Goal: Task Accomplishment & Management: Manage account settings

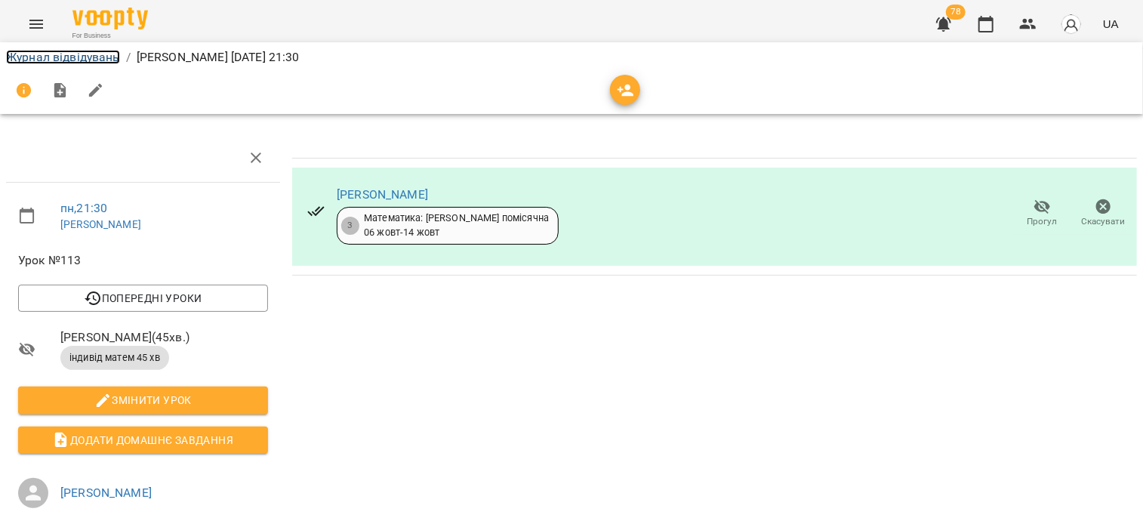
click at [100, 57] on link "Журнал відвідувань" at bounding box center [63, 57] width 114 height 14
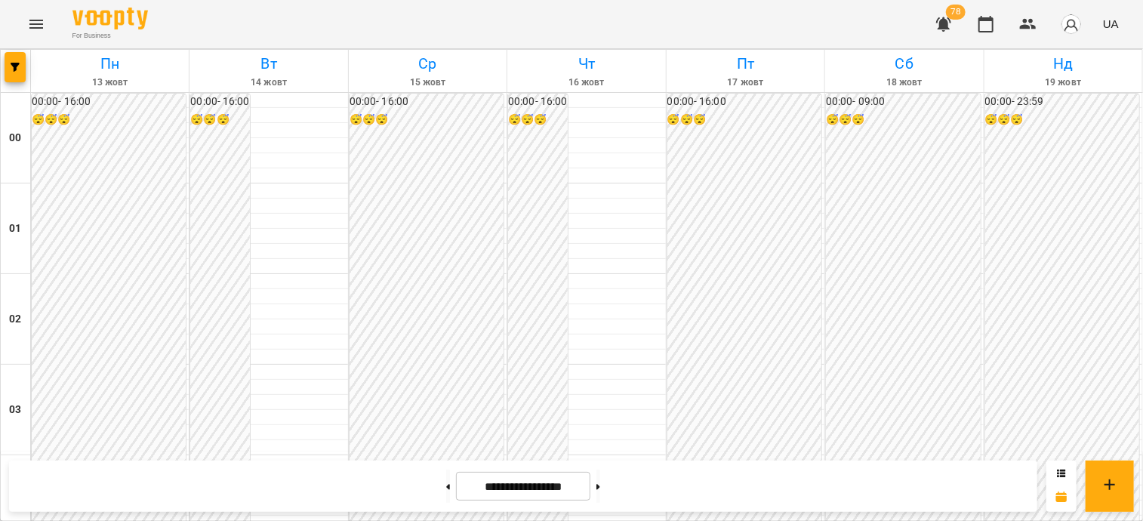
scroll to position [1283, 0]
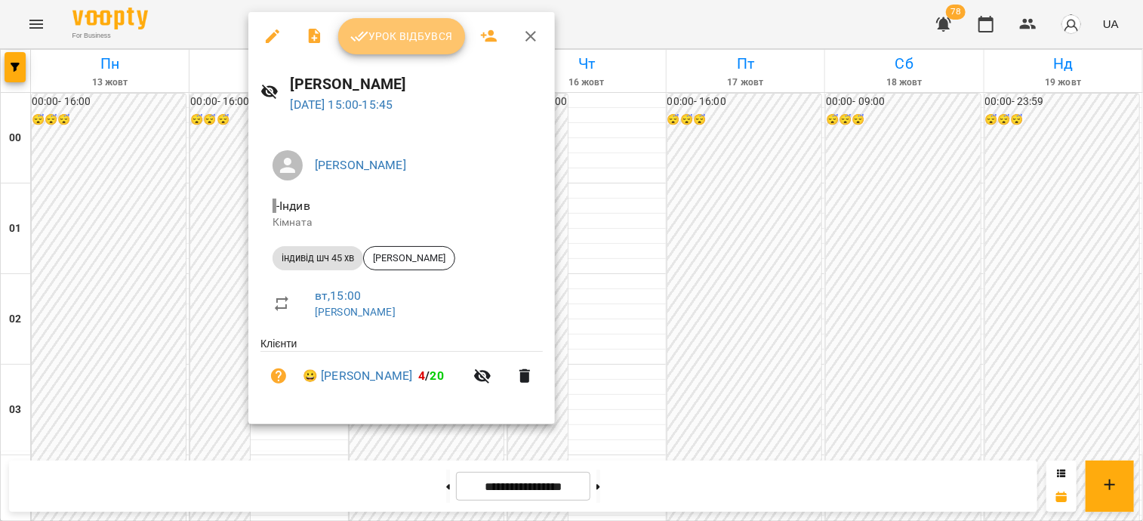
click at [417, 33] on span "Урок відбувся" at bounding box center [401, 36] width 103 height 18
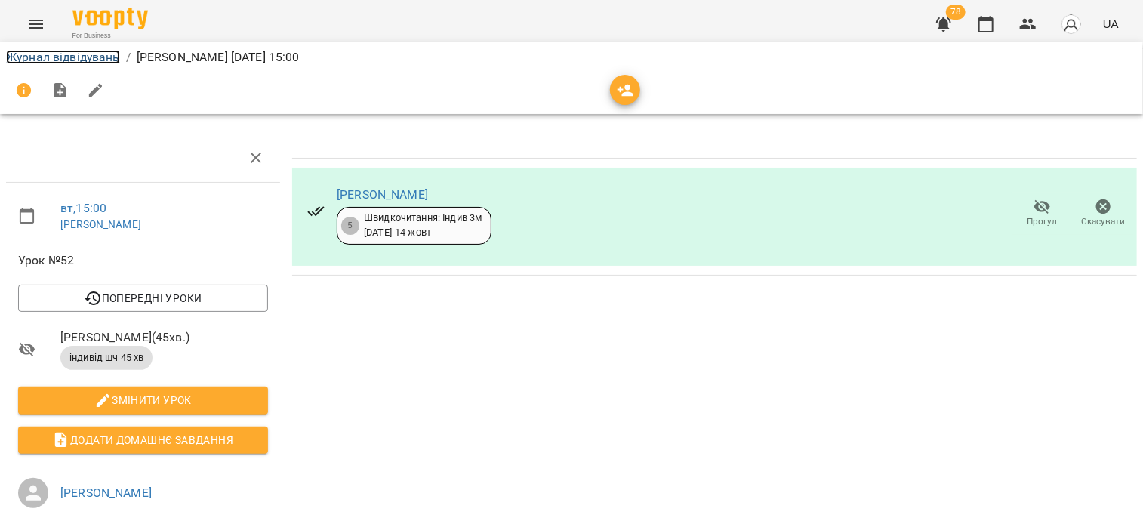
click at [79, 54] on link "Журнал відвідувань" at bounding box center [63, 57] width 114 height 14
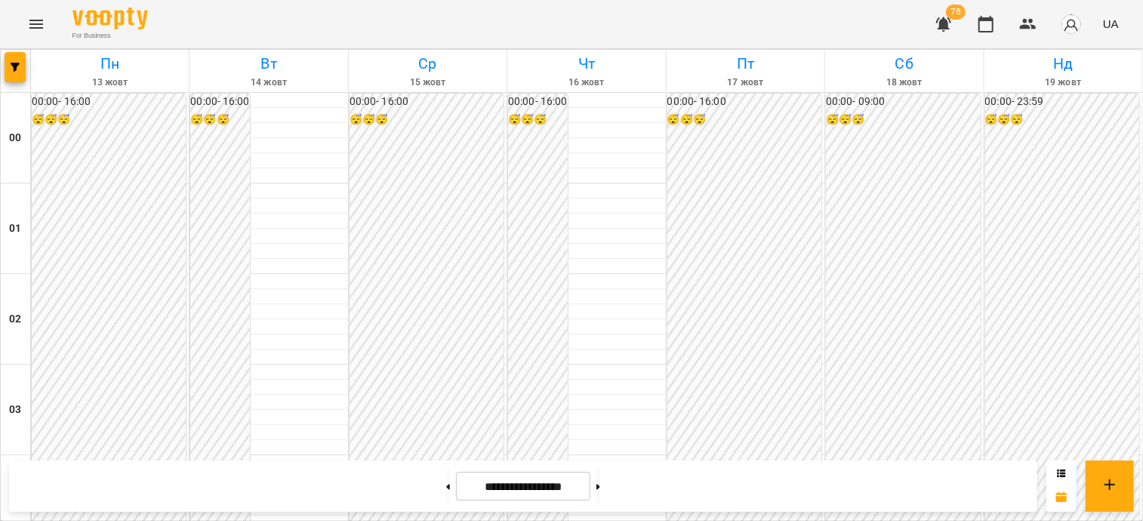
scroll to position [1511, 0]
